Goal: Check status: Check status

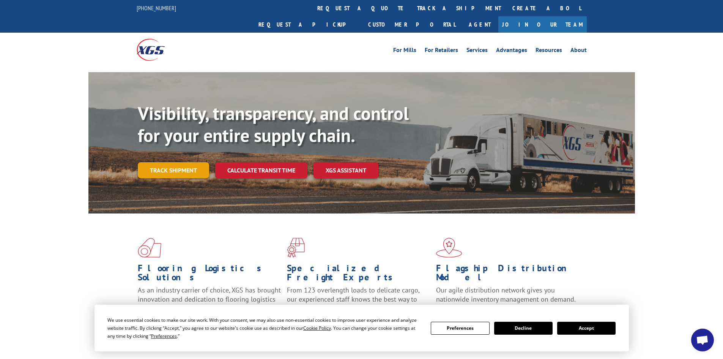
click at [173, 162] on link "Track shipment" at bounding box center [173, 170] width 71 height 16
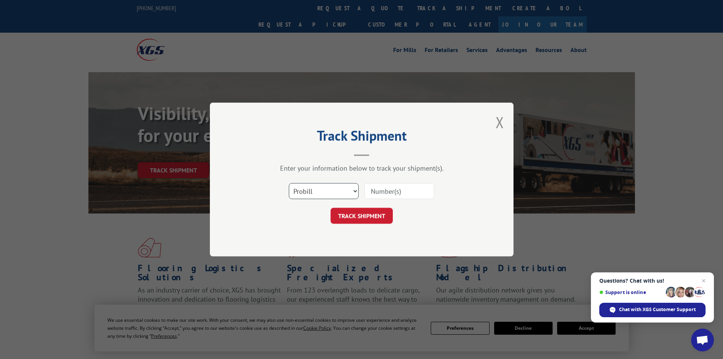
click at [347, 194] on select "Select category... Probill BOL PO" at bounding box center [324, 191] width 70 height 16
select select "bol"
click at [289, 183] on select "Select category... Probill BOL PO" at bounding box center [324, 191] width 70 height 16
click at [373, 192] on input at bounding box center [399, 191] width 70 height 16
paste input "18014969"
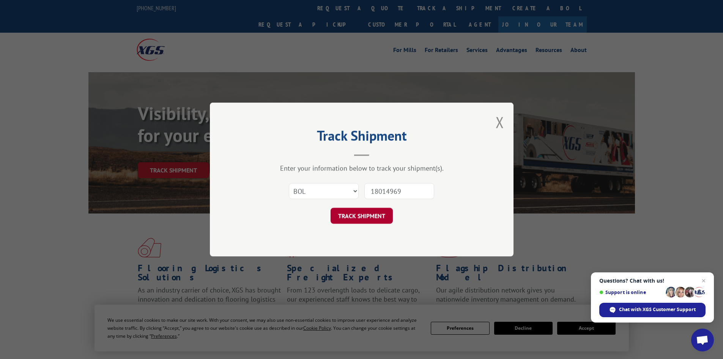
type input "18014969"
click at [355, 218] on button "TRACK SHIPMENT" at bounding box center [361, 216] width 62 height 16
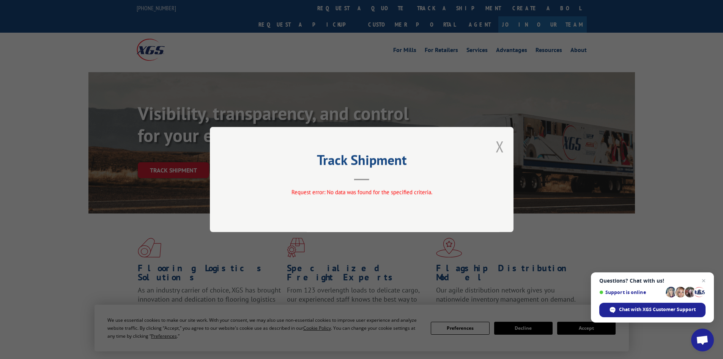
click at [499, 146] on button "Close modal" at bounding box center [499, 146] width 8 height 20
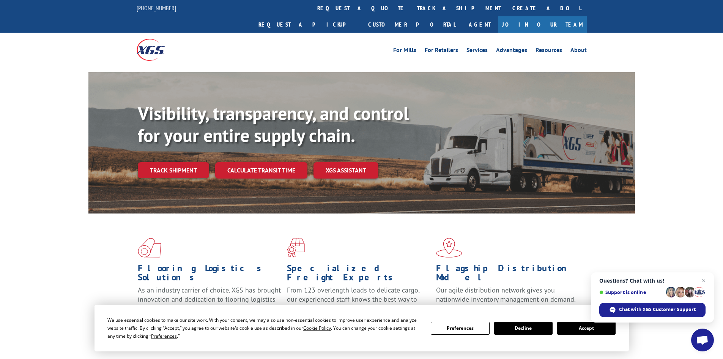
click at [538, 330] on button "Decline" at bounding box center [523, 327] width 58 height 13
